Goal: Answer question/provide support

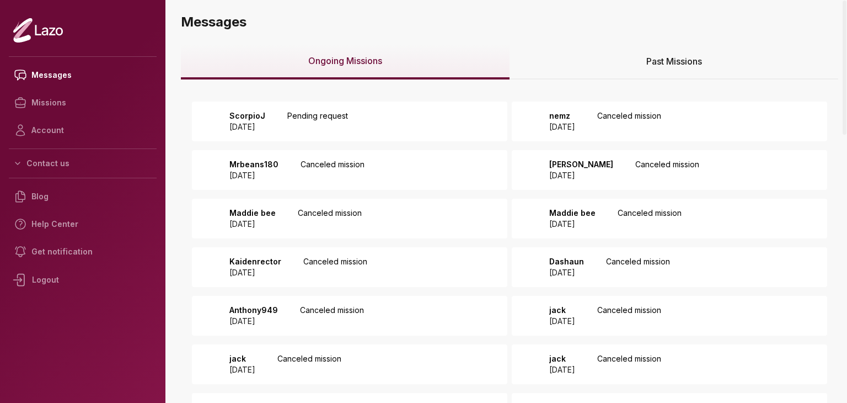
click at [348, 117] on p "Pending request" at bounding box center [317, 121] width 61 height 22
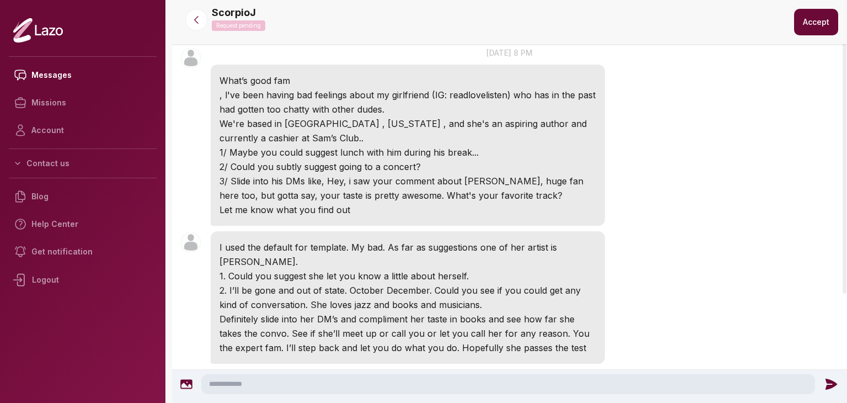
scroll to position [67, 0]
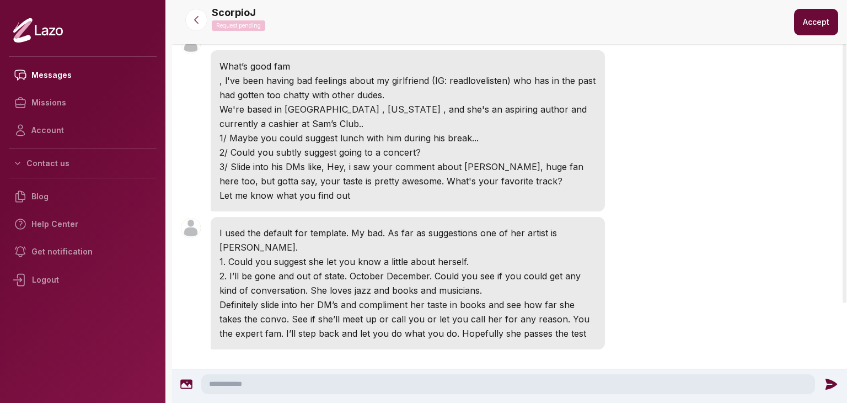
click at [804, 22] on button "Accept" at bounding box center [816, 22] width 44 height 26
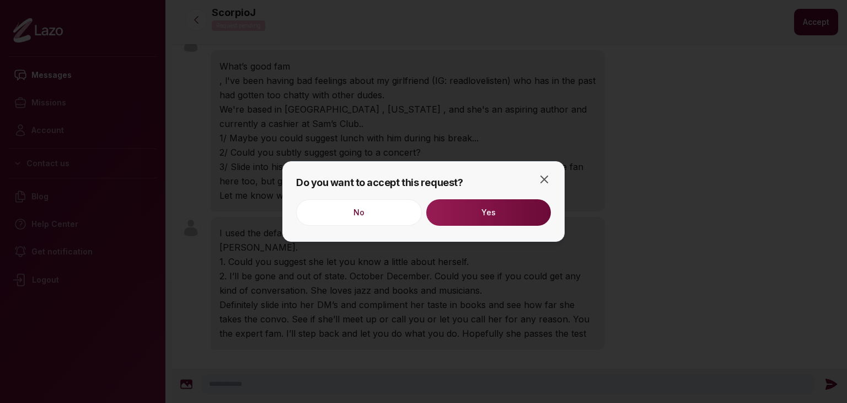
click at [496, 217] on button "Yes" at bounding box center [488, 212] width 125 height 26
click at [539, 183] on icon "button" at bounding box center [544, 179] width 13 height 13
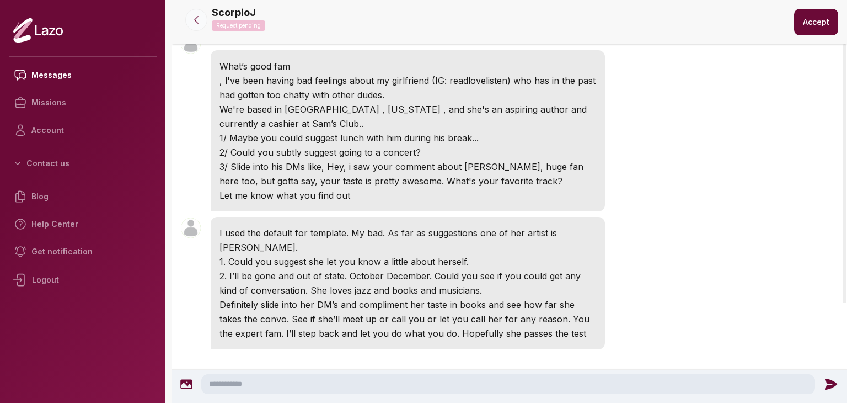
click at [200, 28] on button at bounding box center [196, 20] width 22 height 22
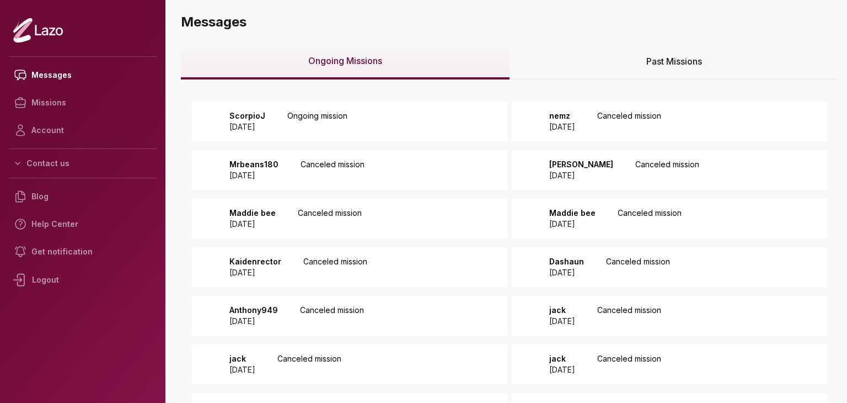
click at [347, 131] on p "Ongoing mission" at bounding box center [317, 121] width 60 height 22
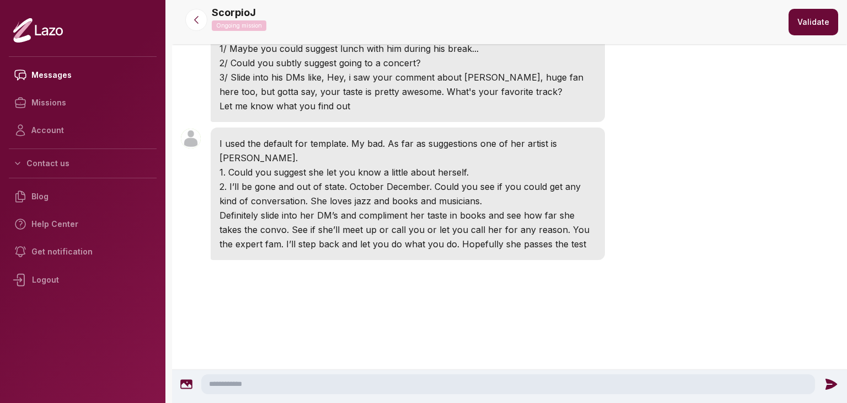
scroll to position [87, 0]
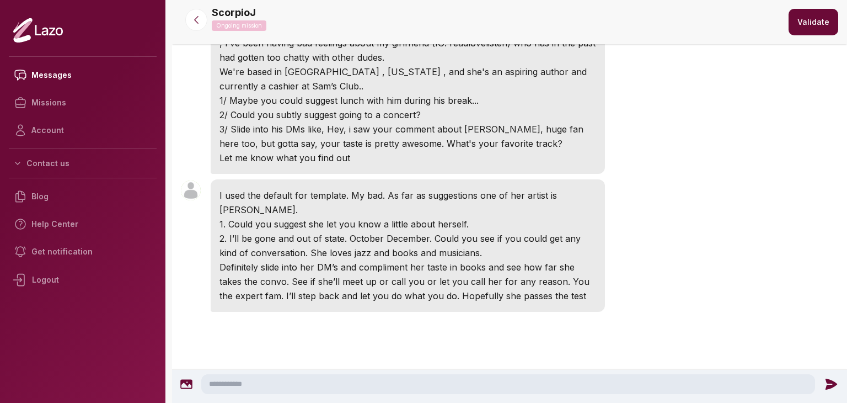
click at [382, 388] on textarea at bounding box center [508, 384] width 614 height 20
type textarea "**********"
click at [829, 380] on icon at bounding box center [834, 383] width 12 height 11
